Goal: Task Accomplishment & Management: Manage account settings

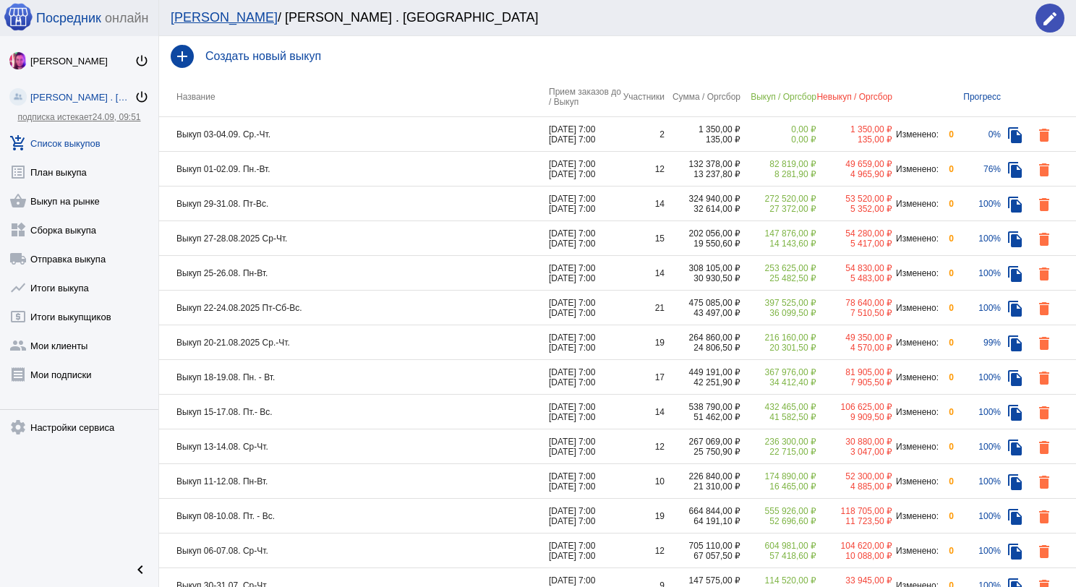
click at [313, 165] on td "Выкуп 01-02.09. Пн.-Вт." at bounding box center [354, 169] width 390 height 35
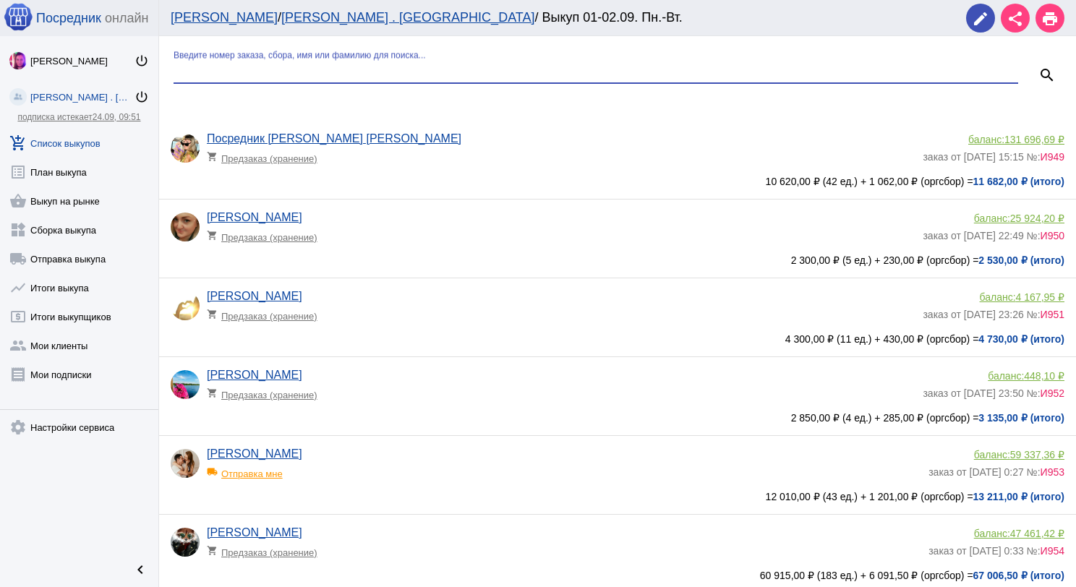
click at [298, 72] on input "Введите номер заказа, сбора, имя или фамилию для поиска..." at bounding box center [596, 71] width 845 height 13
type input "пар"
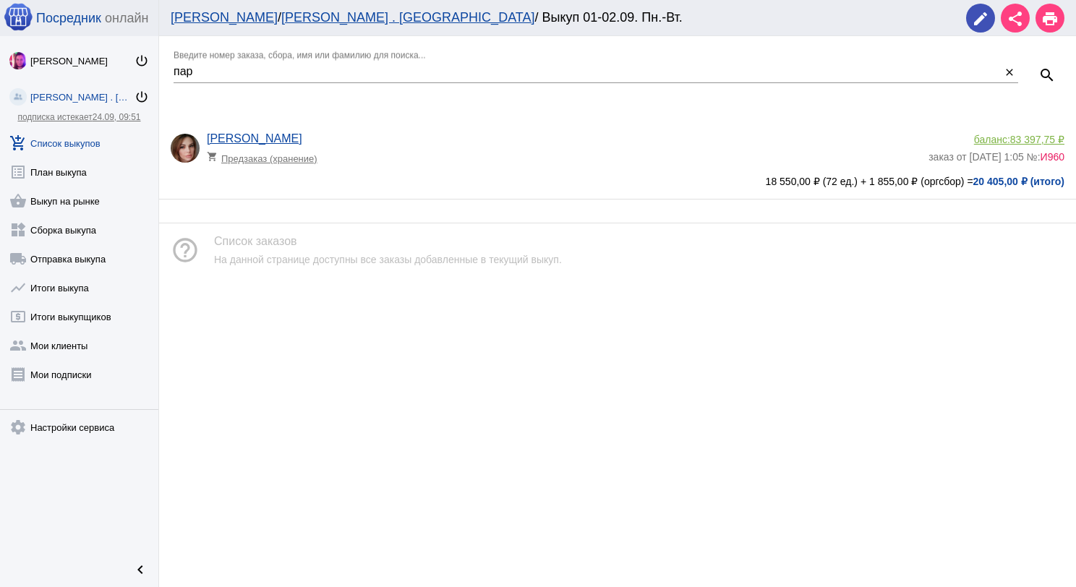
click at [1040, 136] on span "83 397,75 ₽" at bounding box center [1037, 140] width 54 height 12
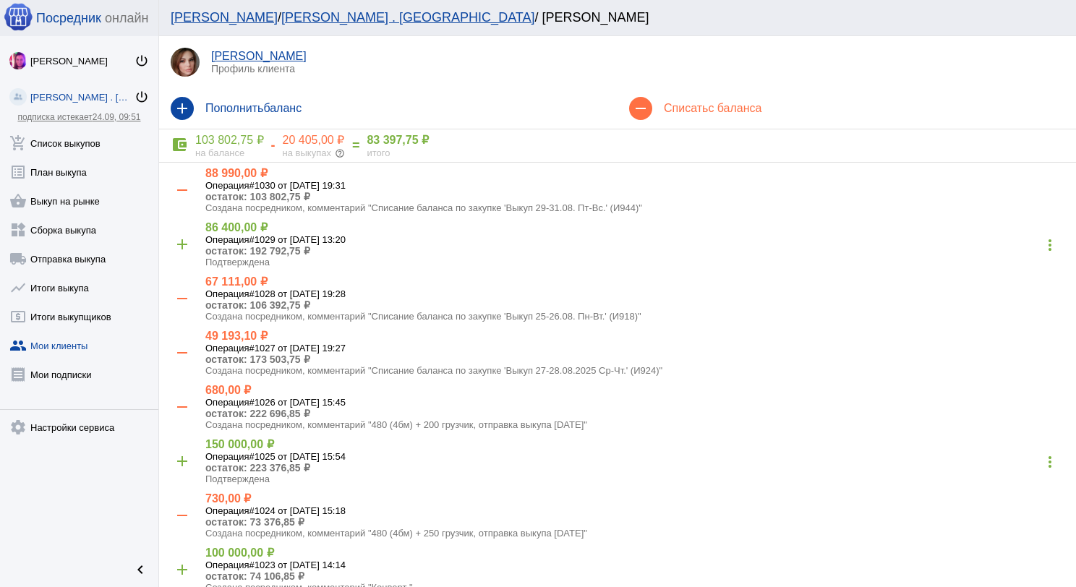
click at [189, 104] on mat-icon "add" at bounding box center [182, 108] width 23 height 23
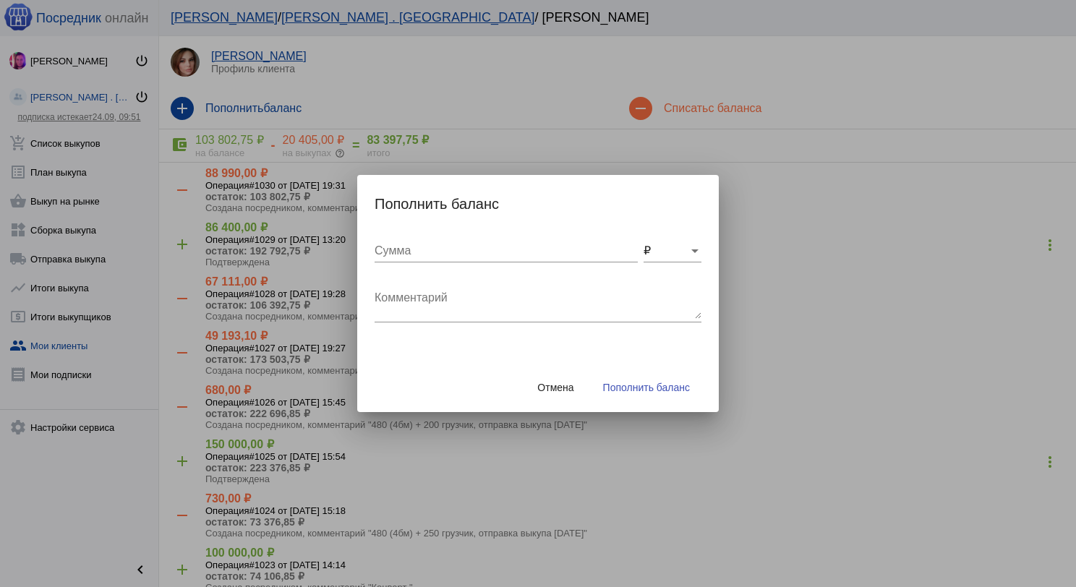
click at [391, 249] on input "Сумма" at bounding box center [506, 250] width 263 height 13
type input "385"
click at [416, 312] on textarea "Комментарий" at bounding box center [538, 304] width 327 height 29
type textarea "возврат И924, #117"
click at [662, 395] on button "Пополнить баланс" at bounding box center [646, 388] width 110 height 26
